Goal: Find specific page/section: Find specific page/section

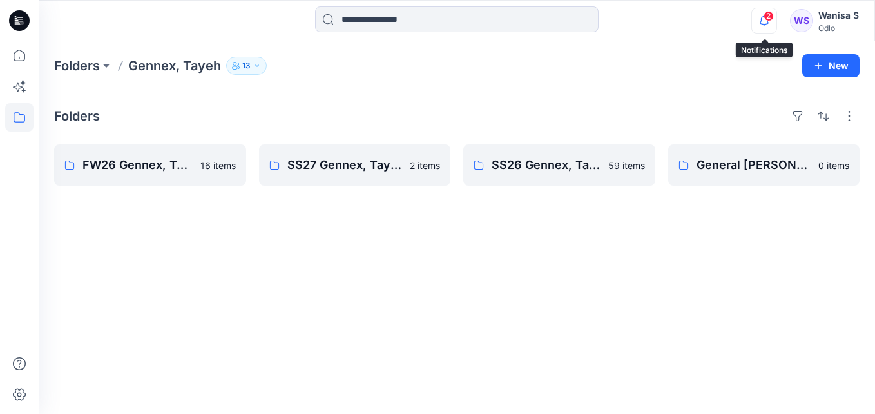
click at [769, 21] on icon "button" at bounding box center [764, 21] width 24 height 26
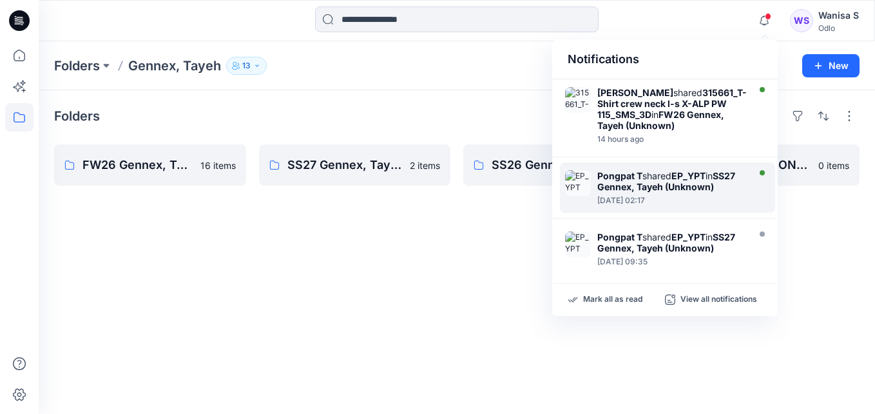
click at [705, 179] on strong "EP_YPT" at bounding box center [688, 175] width 34 height 11
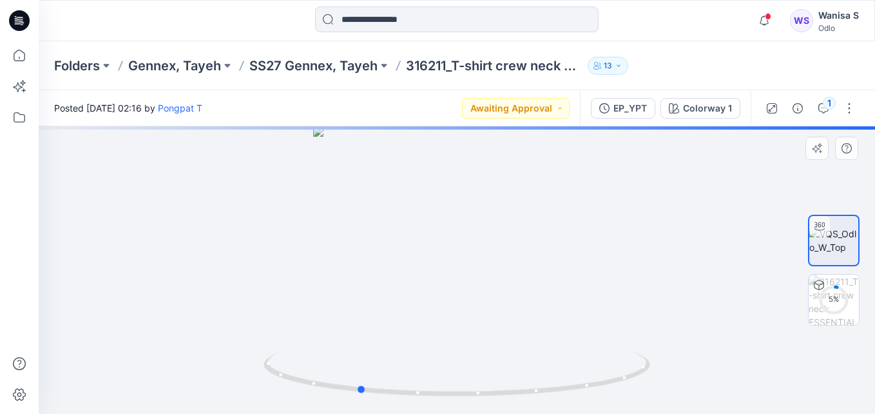
drag, startPoint x: 548, startPoint y: 258, endPoint x: 434, endPoint y: 254, distance: 113.4
click at [434, 254] on div at bounding box center [457, 269] width 836 height 287
drag, startPoint x: 466, startPoint y: 250, endPoint x: 417, endPoint y: 242, distance: 49.0
click at [417, 242] on div at bounding box center [457, 269] width 836 height 287
click at [770, 17] on span at bounding box center [768, 16] width 6 height 7
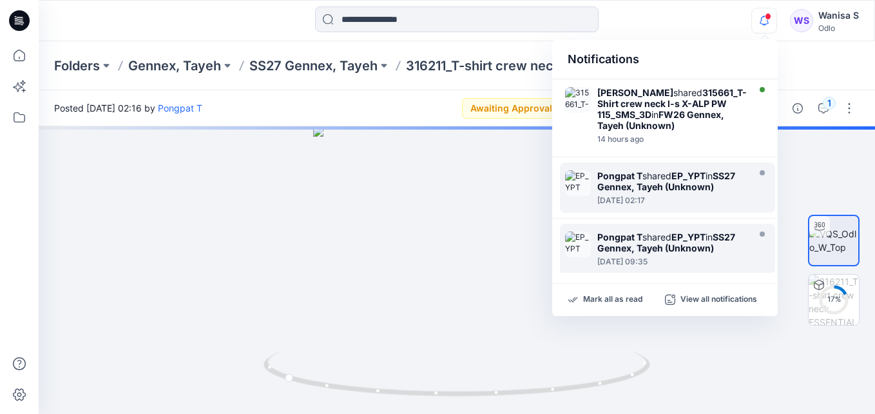
click at [679, 240] on strong "EP_YPT" at bounding box center [688, 236] width 34 height 11
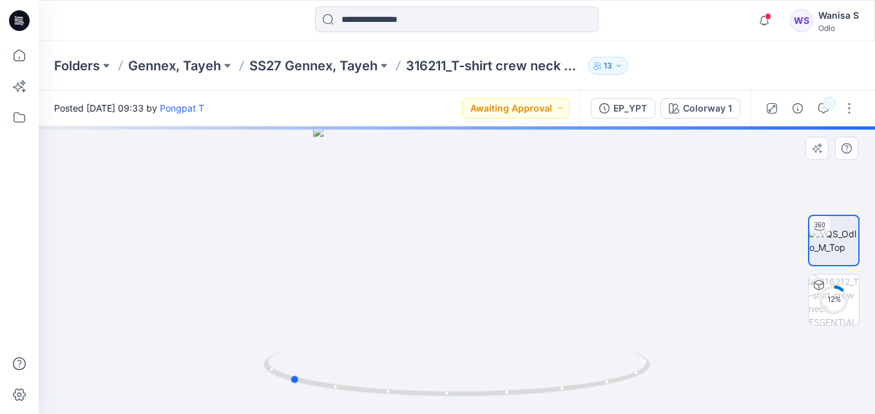
drag, startPoint x: 553, startPoint y: 240, endPoint x: 385, endPoint y: 224, distance: 168.2
click at [385, 224] on div at bounding box center [457, 269] width 836 height 287
